Goal: Information Seeking & Learning: Learn about a topic

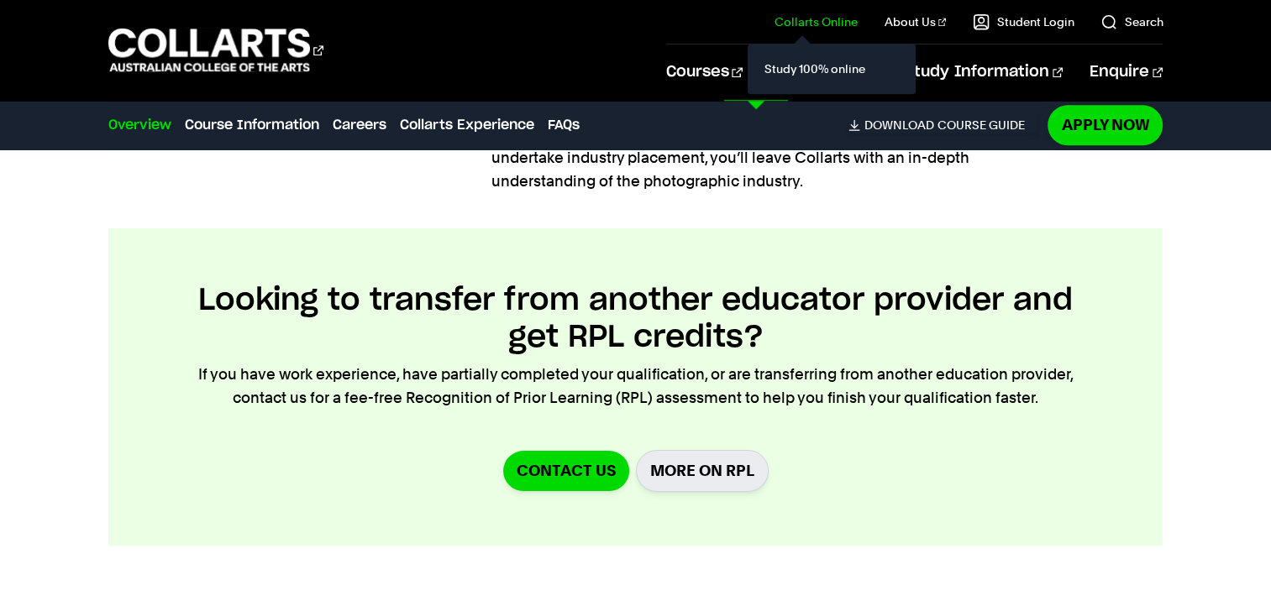
scroll to position [1596, 0]
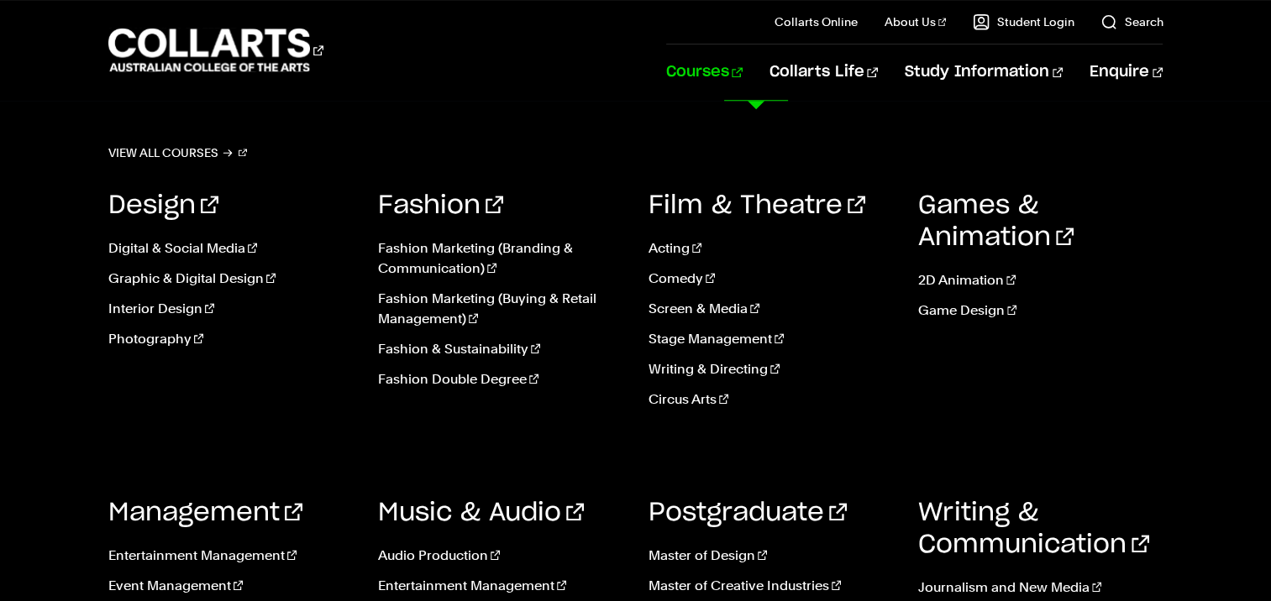
click at [742, 72] on link "Courses" at bounding box center [704, 72] width 76 height 55
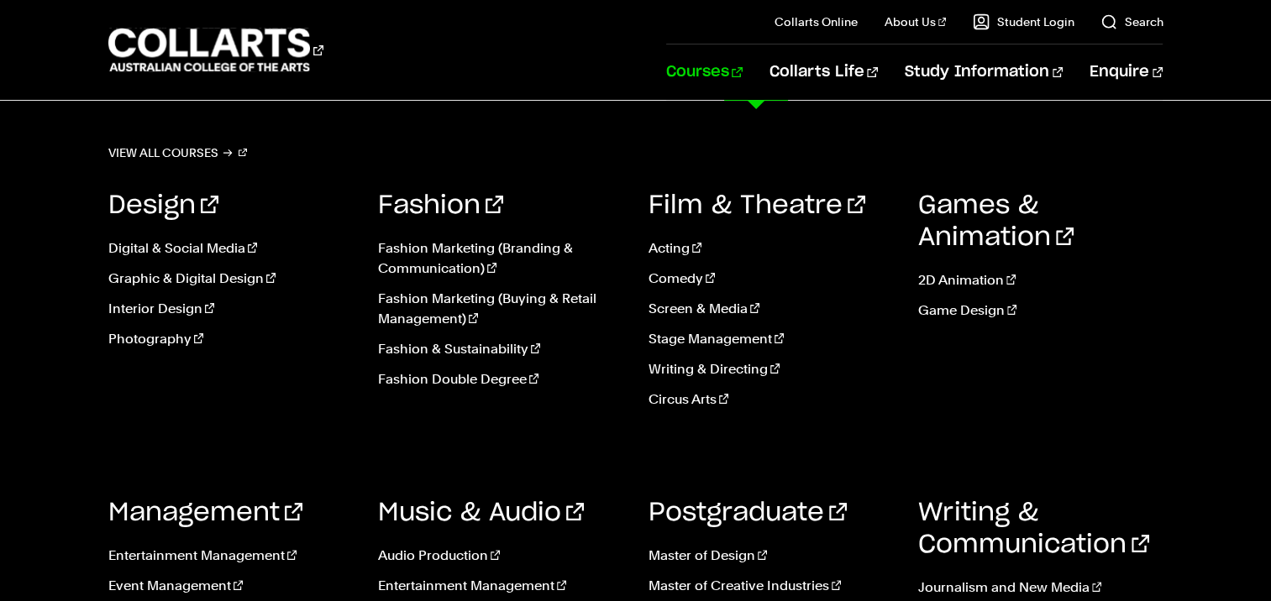
scroll to position [252, 0]
click at [187, 349] on ul "Digital & Social Media Graphic & Digital Design Interior Design Photography" at bounding box center [230, 299] width 244 height 148
click at [177, 339] on link "Photography" at bounding box center [230, 339] width 244 height 20
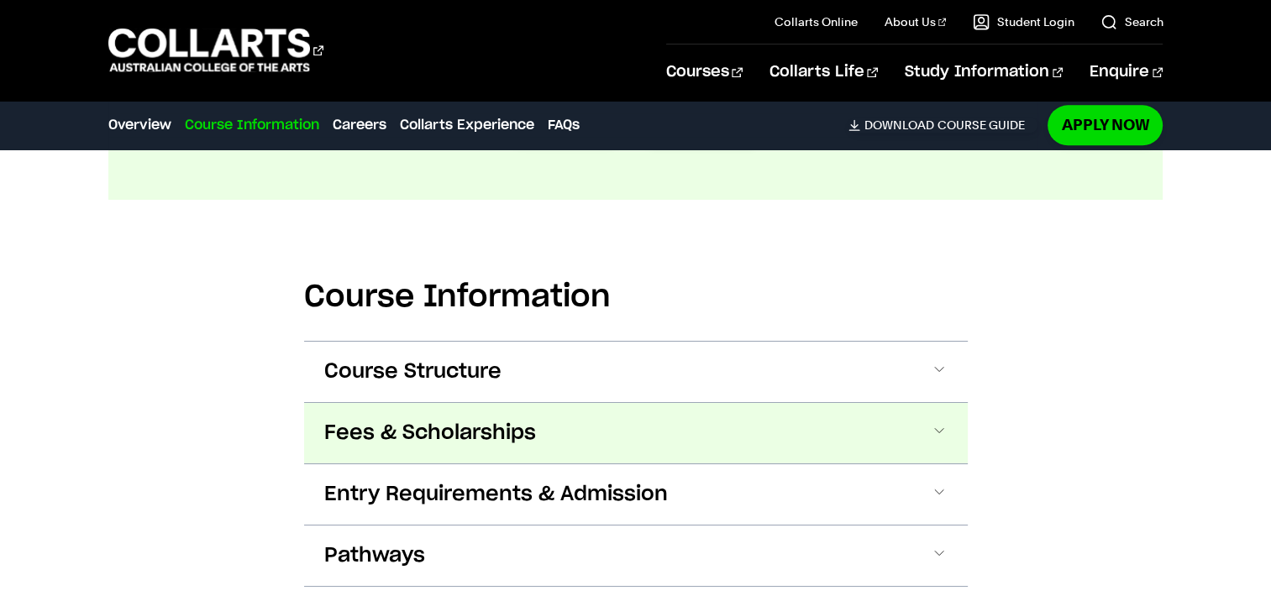
click at [635, 403] on button "Fees & Scholarships" at bounding box center [635, 433] width 663 height 60
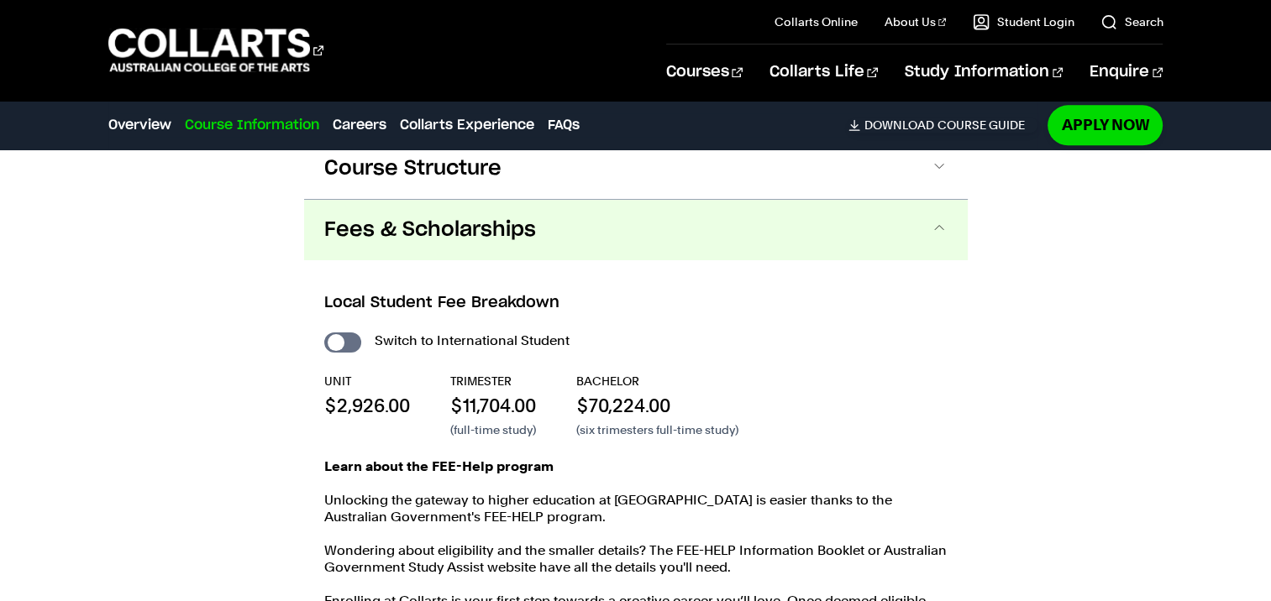
scroll to position [2148, 0]
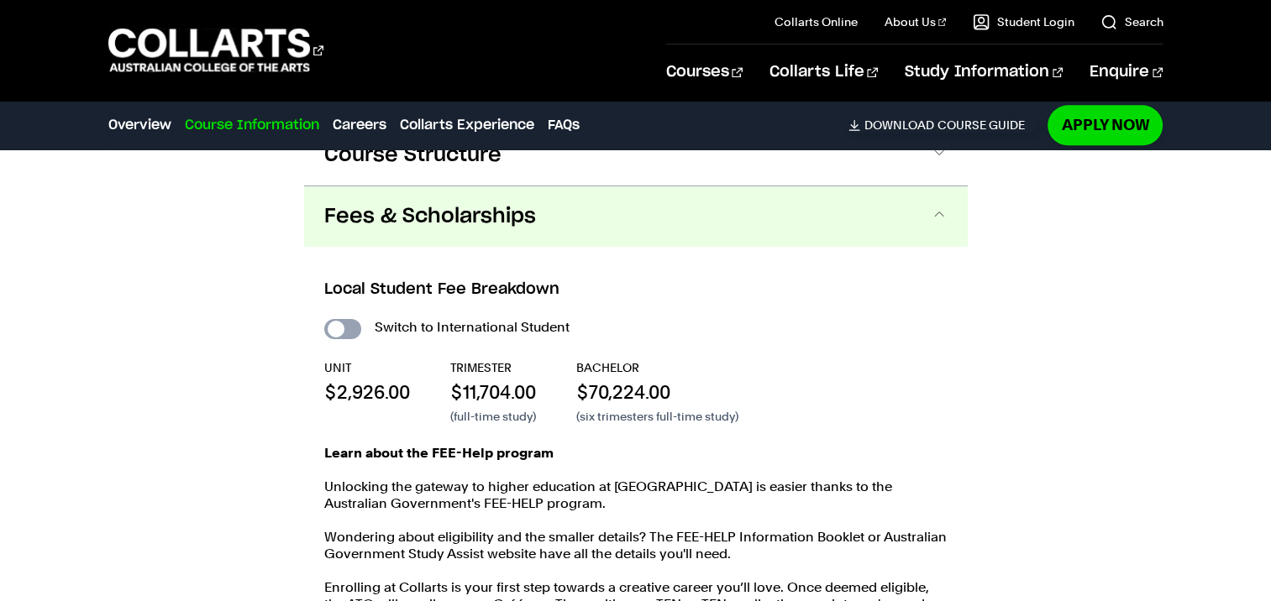
click at [351, 319] on input "International Student" at bounding box center [342, 329] width 37 height 20
checkbox input "true"
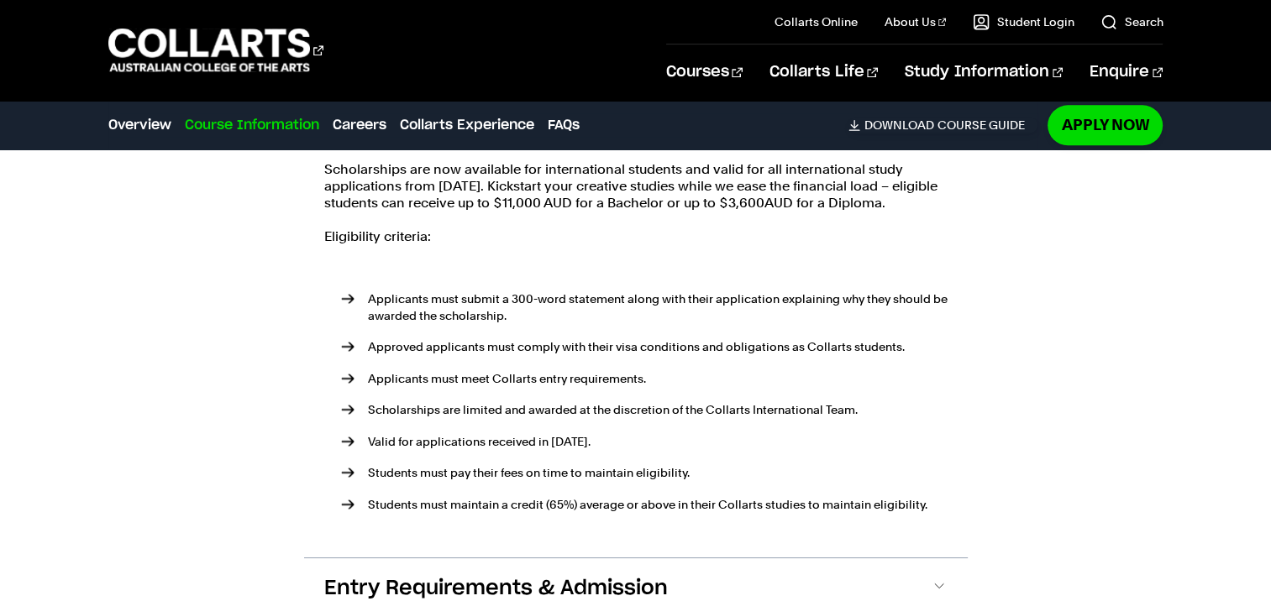
scroll to position [1812, 0]
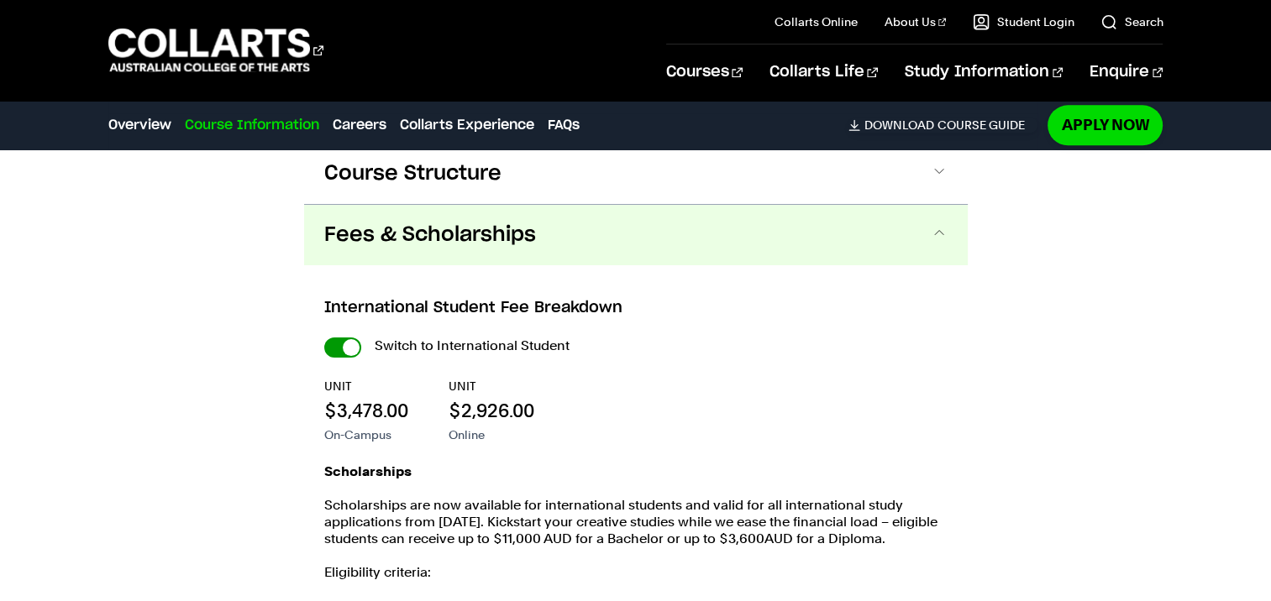
click at [341, 338] on input "International Student" at bounding box center [342, 348] width 37 height 20
checkbox input "false"
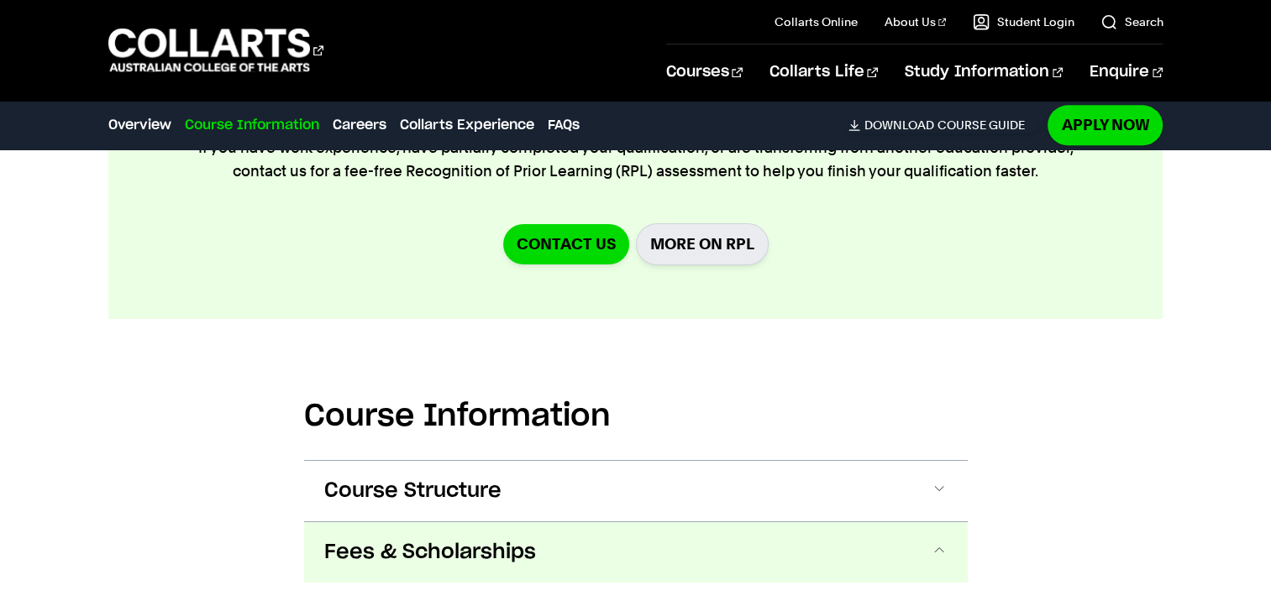
scroll to position [2148, 0]
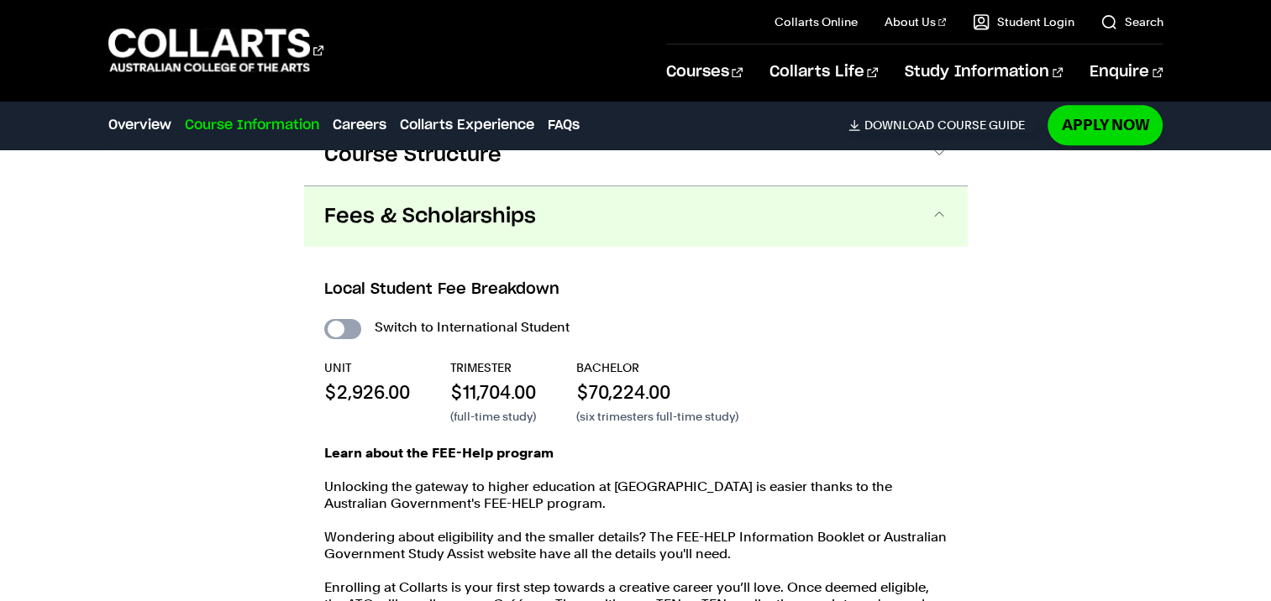
click at [349, 319] on input "International Student" at bounding box center [342, 329] width 37 height 20
checkbox input "true"
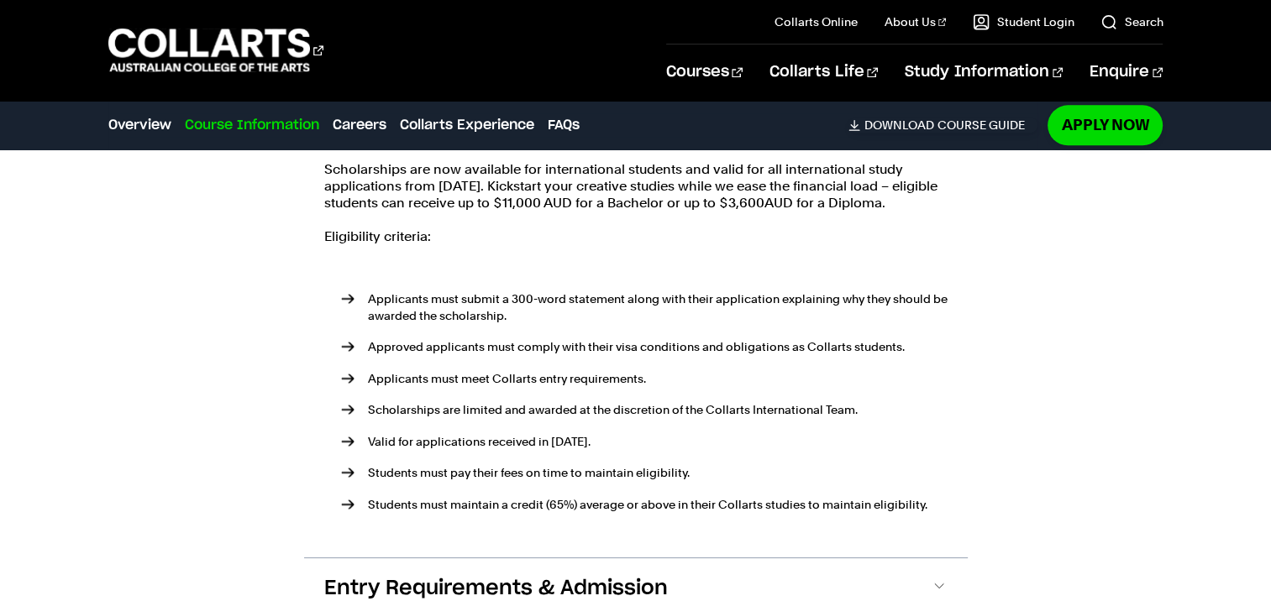
scroll to position [1812, 0]
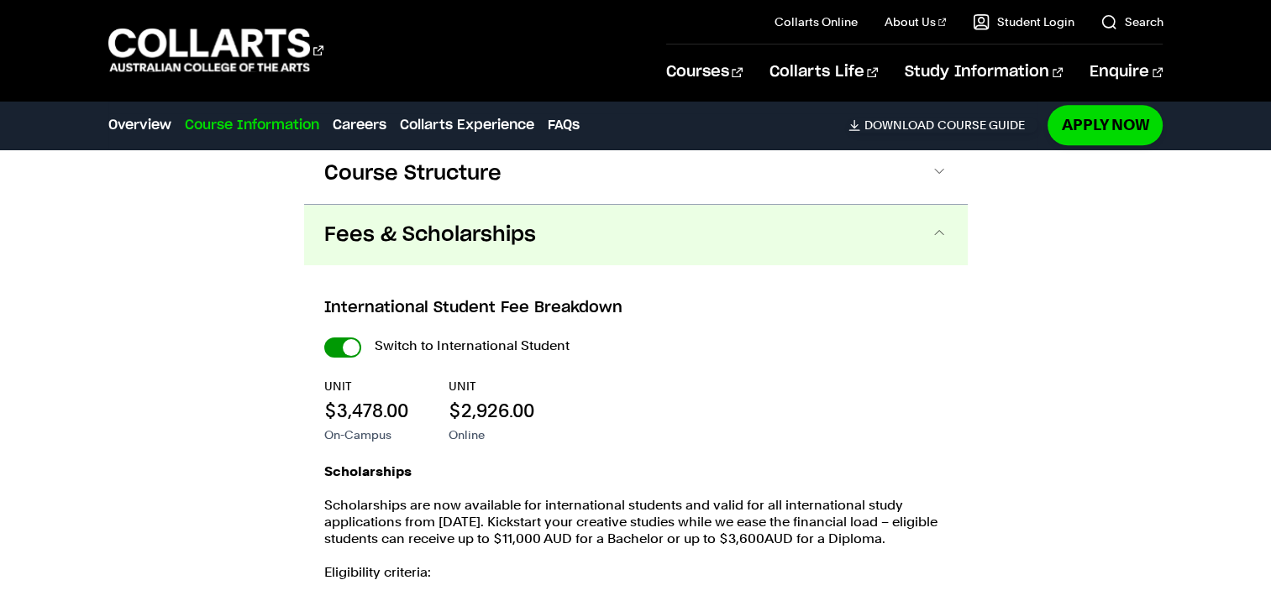
click at [352, 338] on input "International Student" at bounding box center [342, 348] width 37 height 20
checkbox input "false"
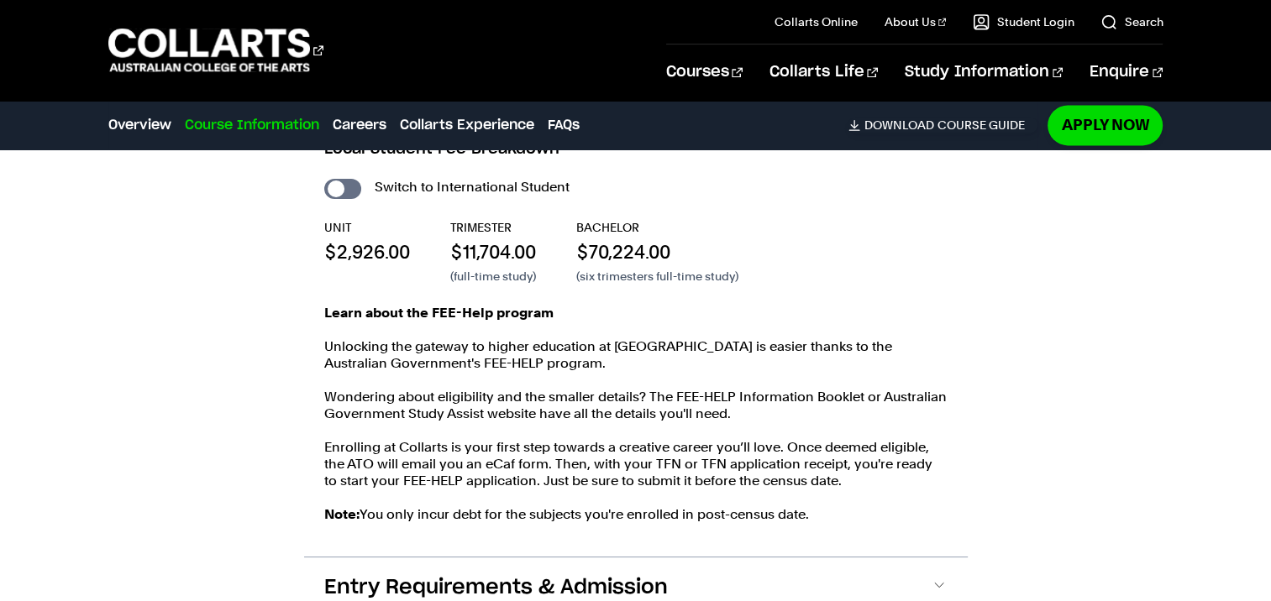
scroll to position [2400, 0]
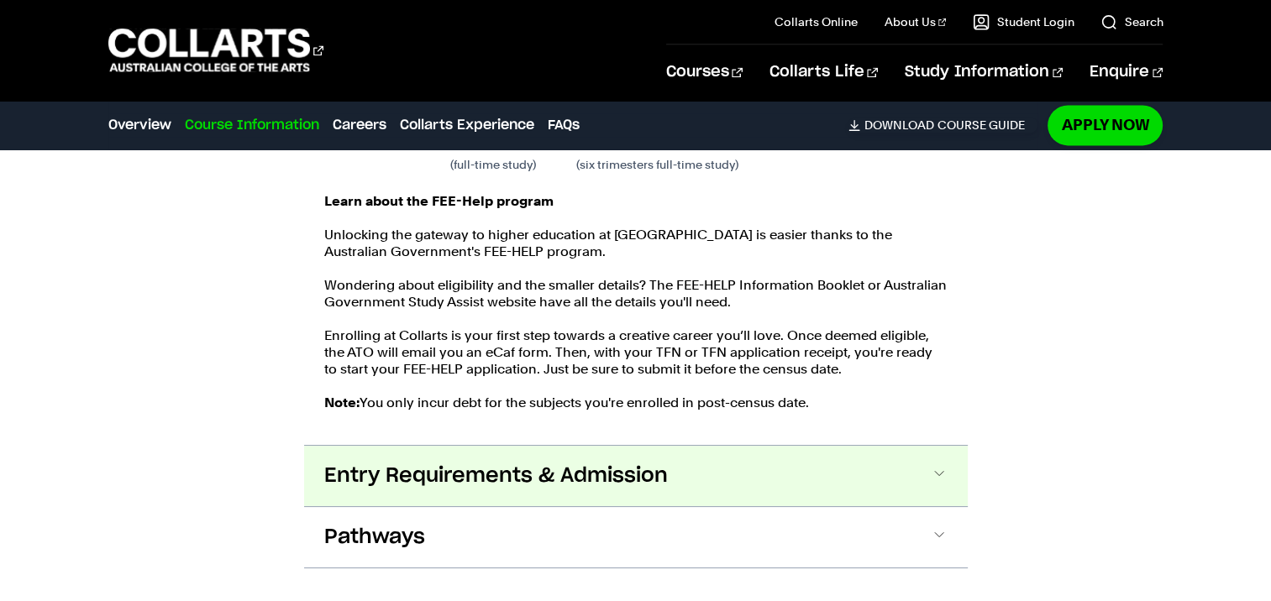
click at [764, 456] on button "Entry Requirements & Admission" at bounding box center [635, 476] width 663 height 60
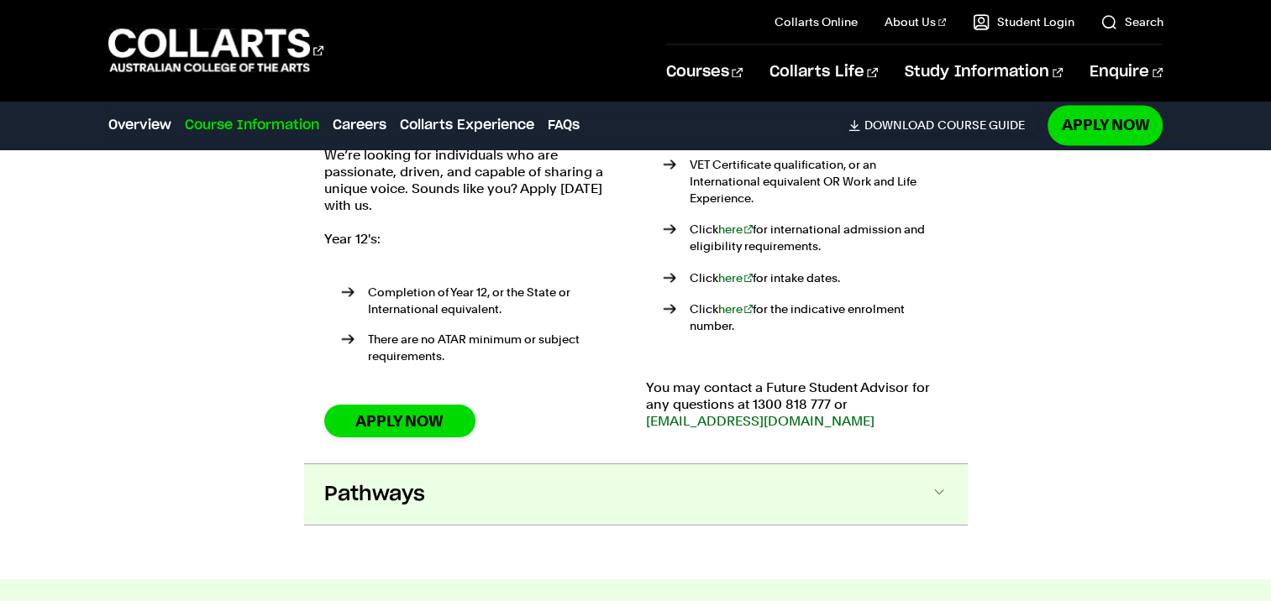
click at [752, 464] on button "Pathways" at bounding box center [635, 494] width 663 height 60
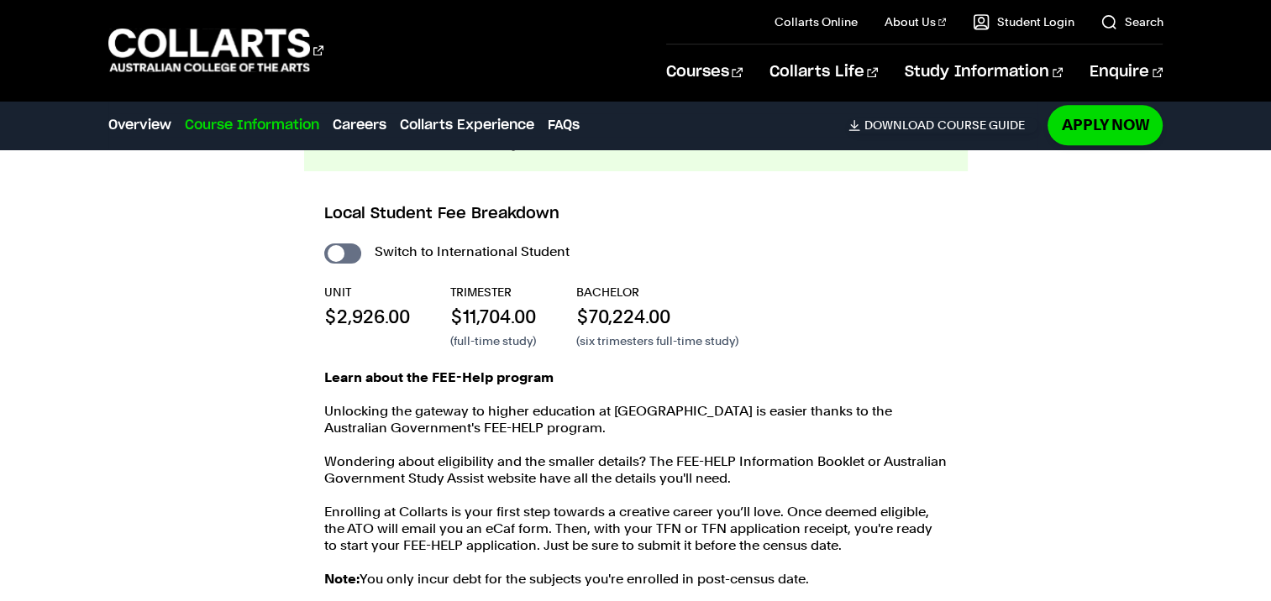
scroll to position [2244, 0]
